Goal: Find specific page/section: Find specific page/section

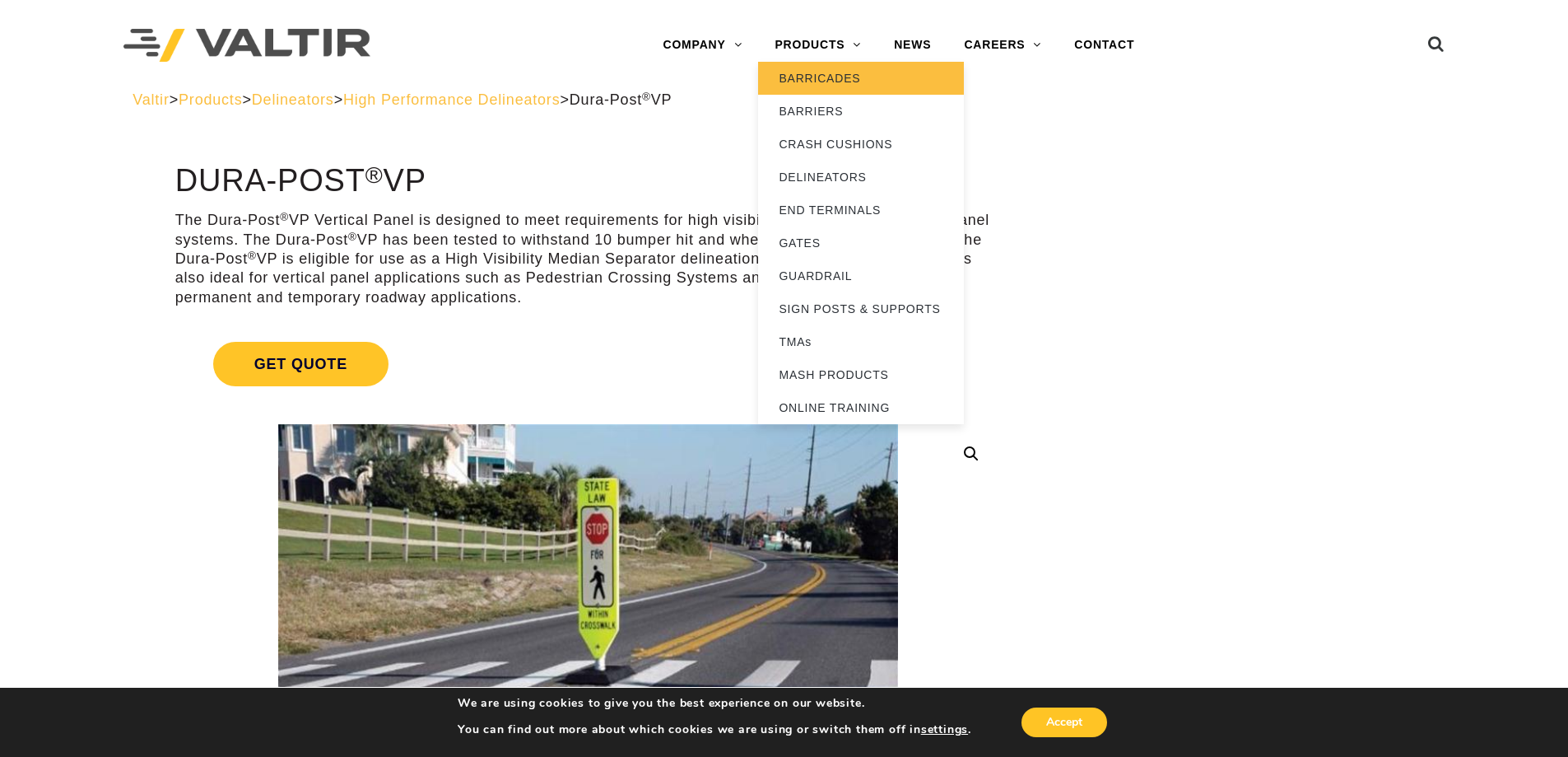
click at [824, 78] on link "BARRICADES" at bounding box center [861, 78] width 206 height 33
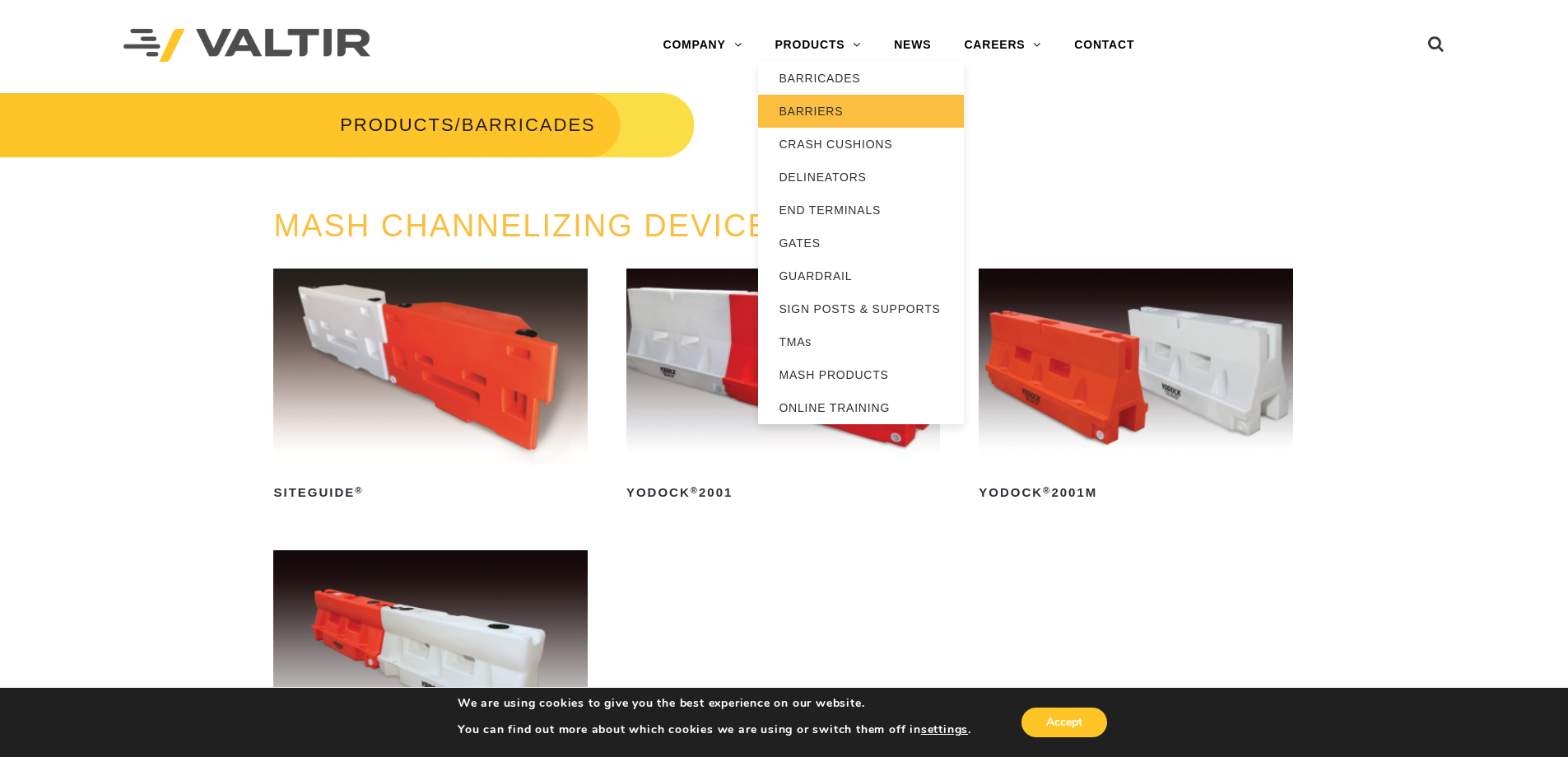
click at [812, 105] on link "BARRIERS" at bounding box center [861, 111] width 206 height 33
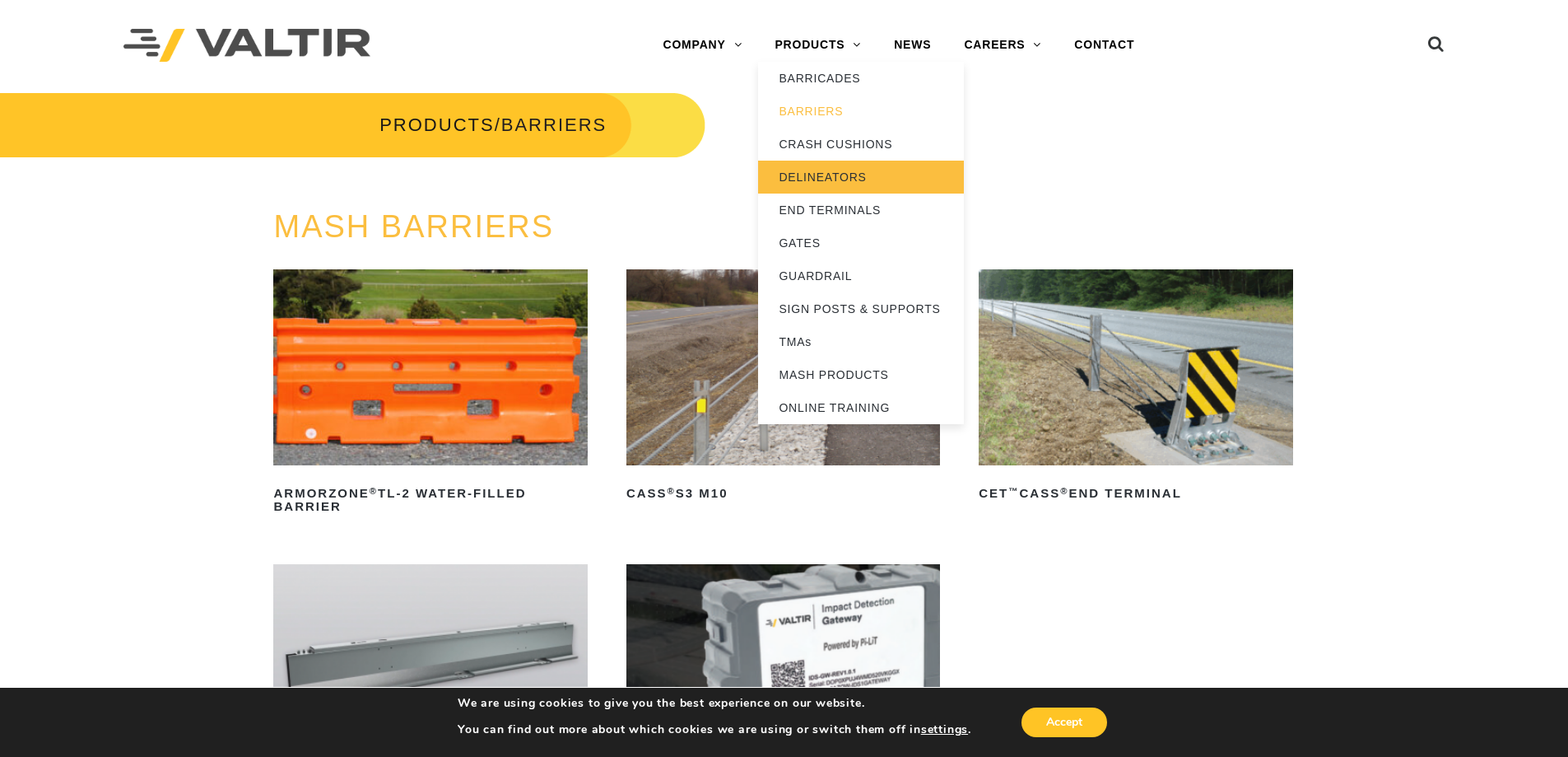
click at [864, 173] on link "DELINEATORS" at bounding box center [861, 177] width 206 height 33
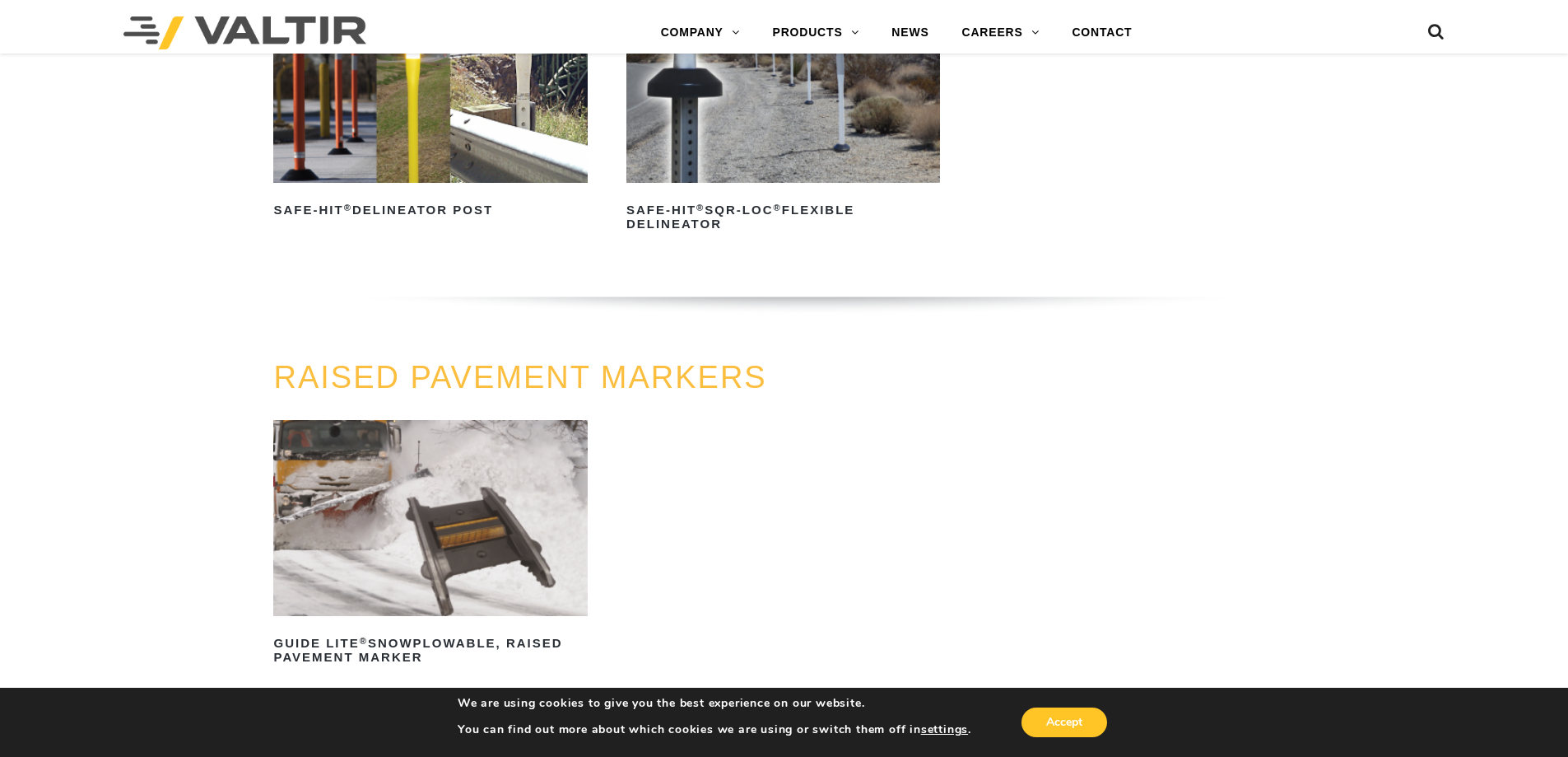
scroll to position [659, 0]
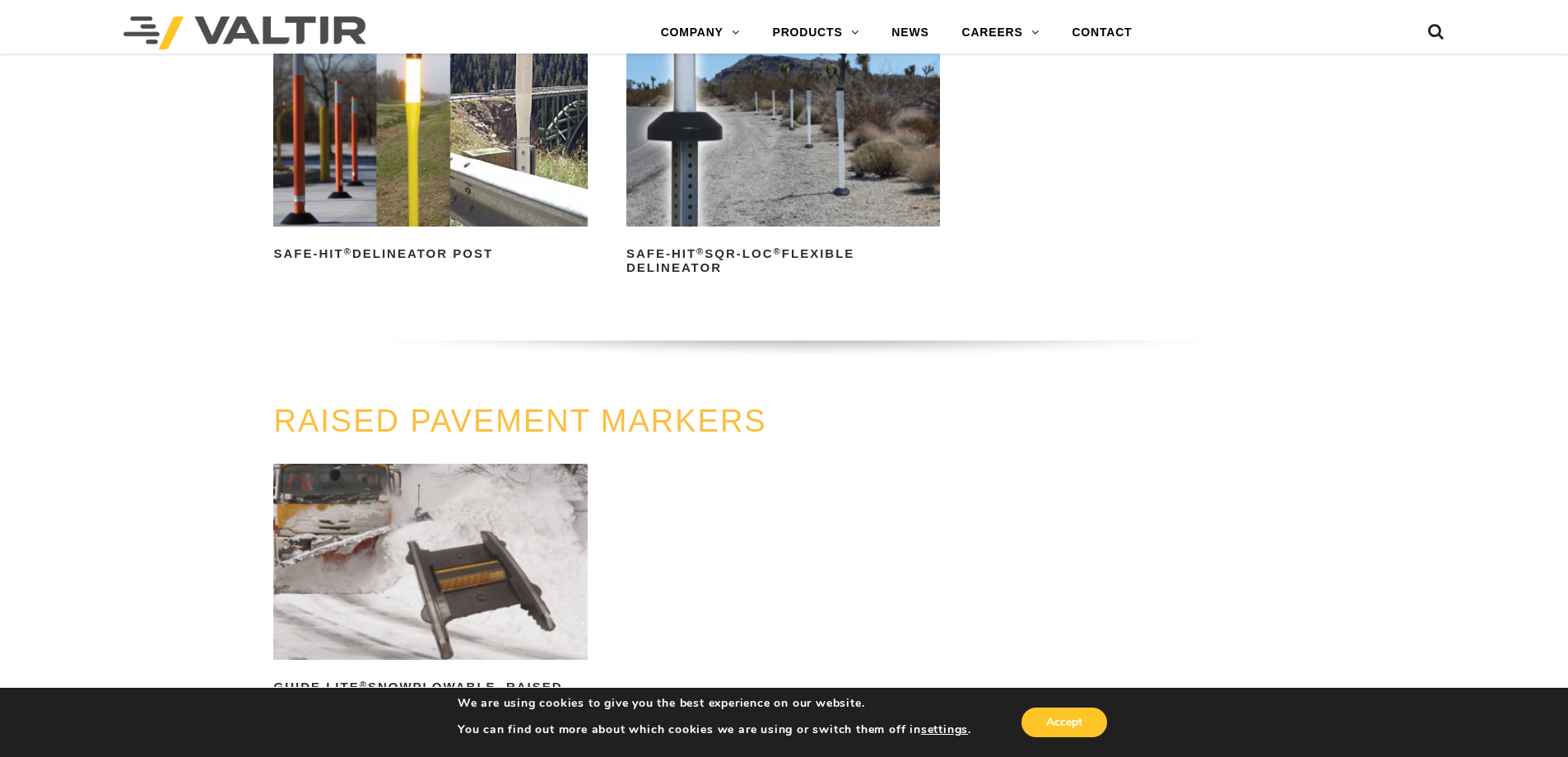
click at [418, 145] on img at bounding box center [430, 128] width 313 height 196
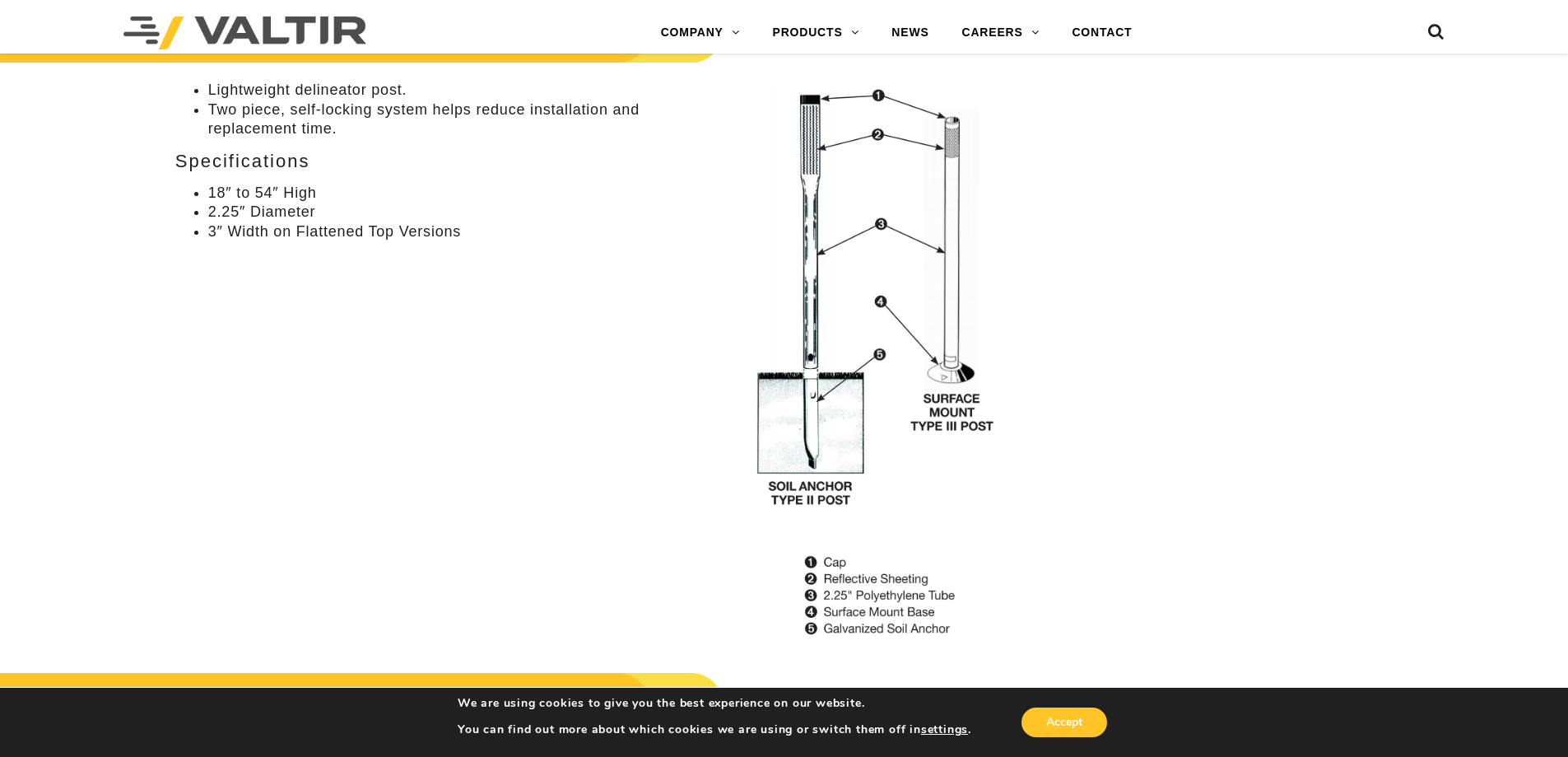
scroll to position [1153, 0]
click at [958, 390] on img at bounding box center [877, 363] width 247 height 556
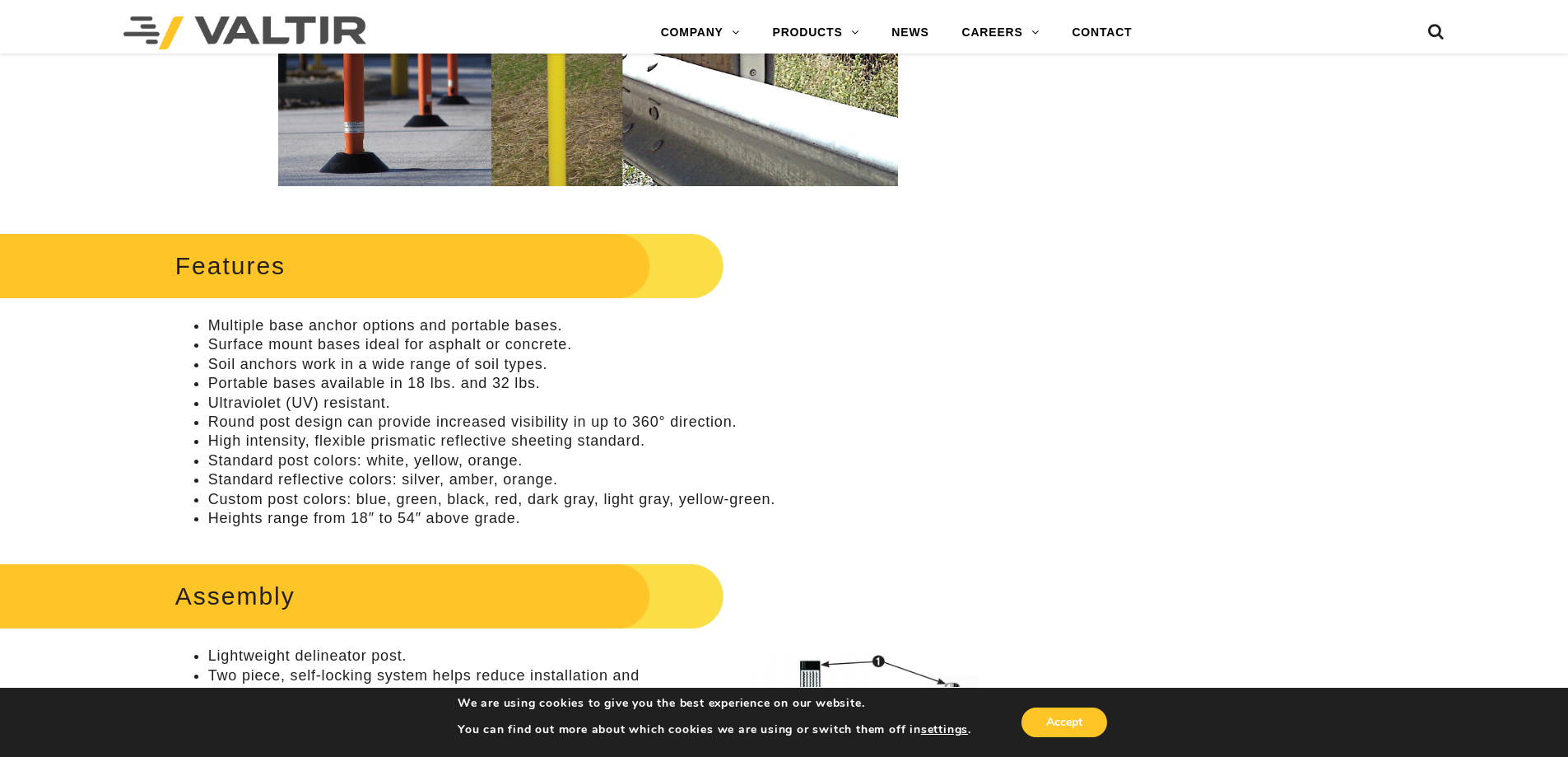
scroll to position [0, 0]
